Goal: Information Seeking & Learning: Learn about a topic

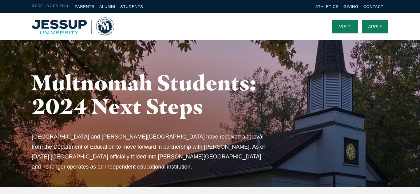
click at [55, 29] on img "Home" at bounding box center [73, 27] width 82 height 18
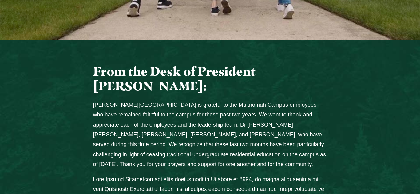
scroll to position [234, 0]
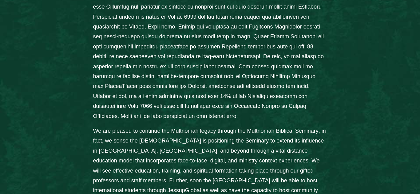
scroll to position [427, 0]
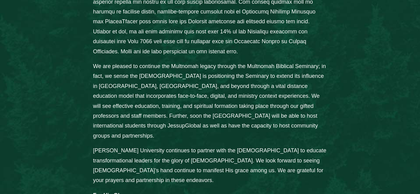
click at [53, 92] on div "From the Desk of President [PERSON_NAME]: [PERSON_NAME][GEOGRAPHIC_DATA] is gra…" at bounding box center [209, 19] width 393 height 424
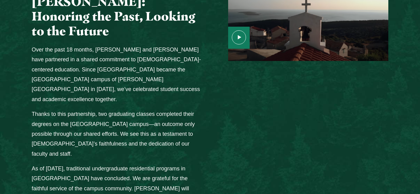
scroll to position [798, 0]
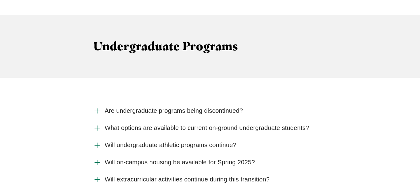
scroll to position [833, 0]
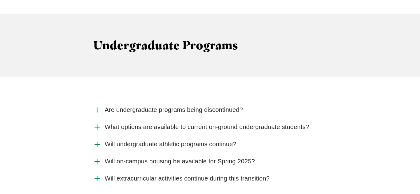
click at [118, 106] on span "Are undergraduate programs being discontinued?" at bounding box center [174, 110] width 138 height 8
click at [0, 0] on input "Are undergraduate programs being discontinued?" at bounding box center [0, 0] width 0 height 0
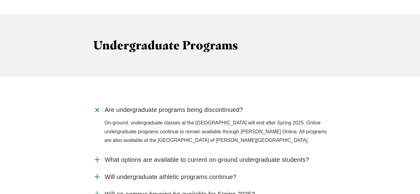
click at [118, 106] on span "Are undergraduate programs being discontinued?" at bounding box center [174, 110] width 138 height 8
click at [0, 0] on input "Are undergraduate programs being discontinued?" at bounding box center [0, 0] width 0 height 0
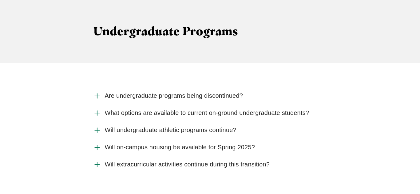
scroll to position [851, 0]
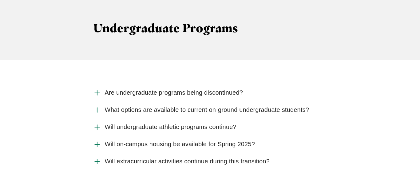
click at [122, 123] on span "Will undergraduate athletic programs continue?" at bounding box center [170, 127] width 131 height 8
click at [0, 0] on input "Will undergraduate athletic programs continue?" at bounding box center [0, 0] width 0 height 0
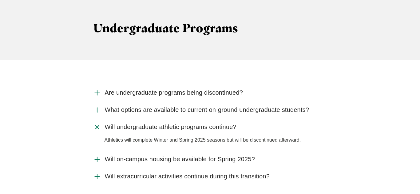
click at [126, 123] on span "Will undergraduate athletic programs continue?" at bounding box center [170, 127] width 131 height 8
click at [0, 0] on input "Will undergraduate athletic programs continue?" at bounding box center [0, 0] width 0 height 0
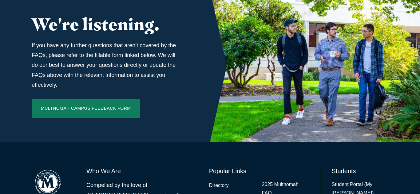
scroll to position [2084, 0]
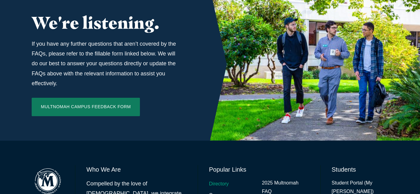
click at [220, 180] on link "Directory" at bounding box center [219, 184] width 20 height 9
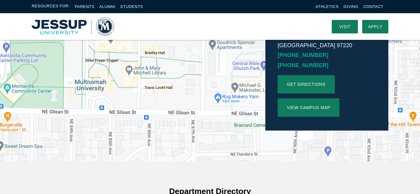
scroll to position [239, 0]
